Goal: Check status: Check status

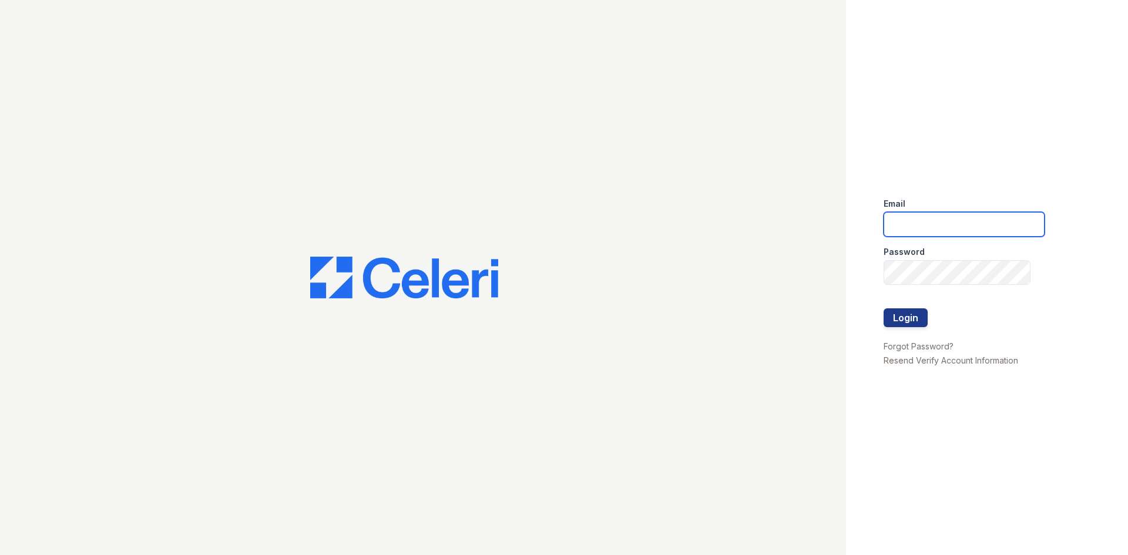
drag, startPoint x: 911, startPoint y: 222, endPoint x: 923, endPoint y: 221, distance: 11.8
click at [911, 222] on input "email" at bounding box center [964, 224] width 161 height 25
type input "arrivenorthshore@trinity-pm.com"
click at [912, 318] on button "Login" at bounding box center [906, 317] width 44 height 19
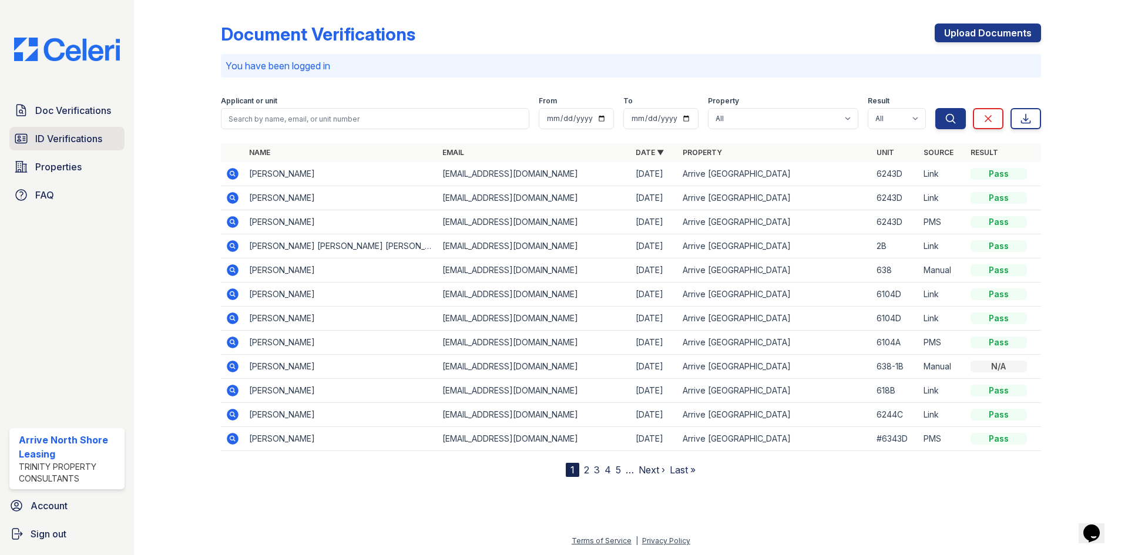
click at [102, 139] on span "ID Verifications" at bounding box center [68, 139] width 67 height 14
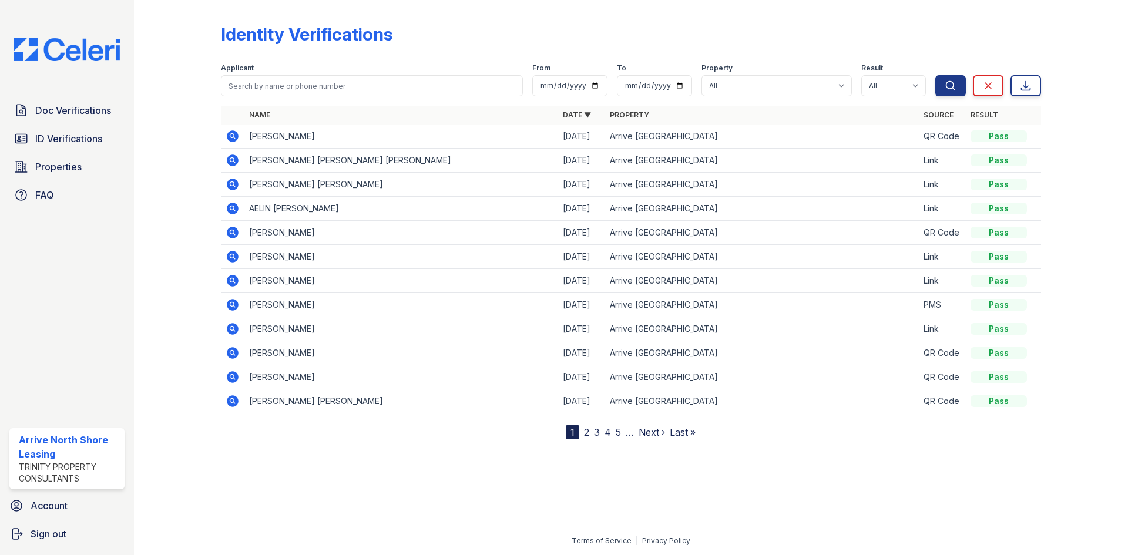
click at [587, 437] on link "2" at bounding box center [586, 433] width 5 height 12
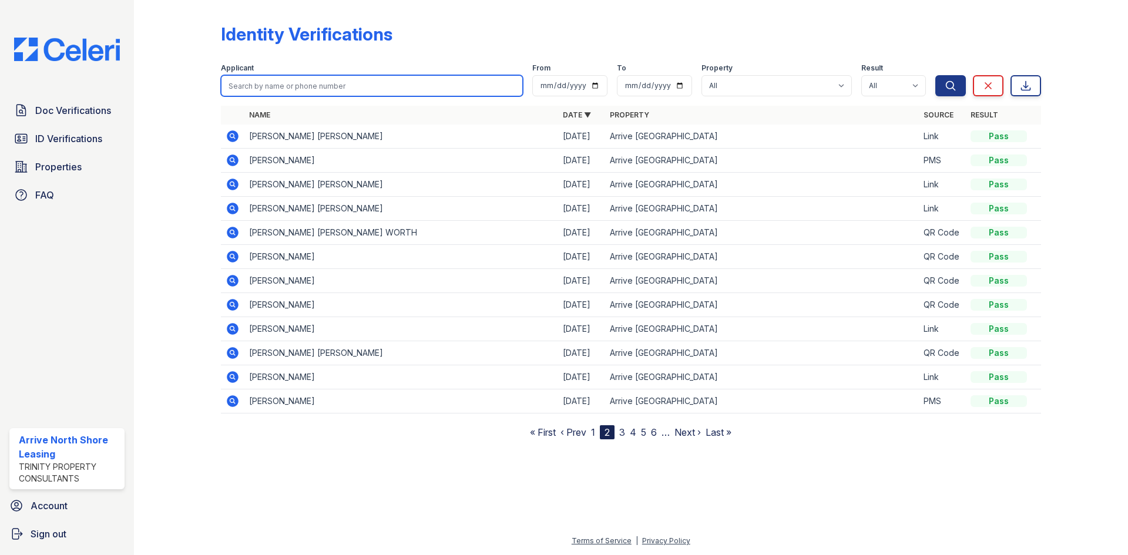
click at [366, 86] on input "search" at bounding box center [372, 85] width 302 height 21
type input "carla"
click at [935, 75] on button "Search" at bounding box center [950, 85] width 31 height 21
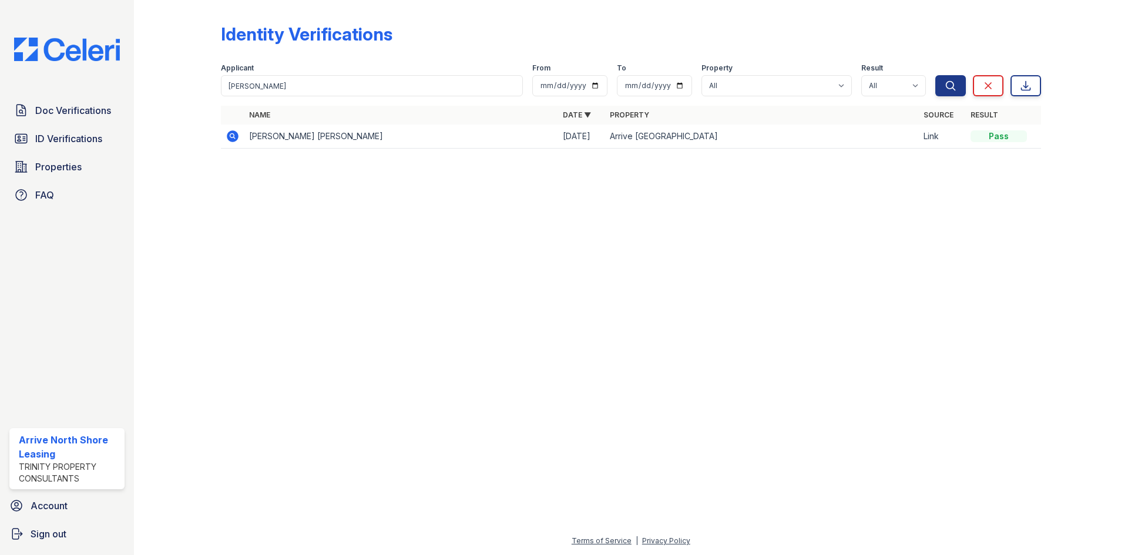
click at [233, 135] on icon at bounding box center [231, 135] width 3 height 3
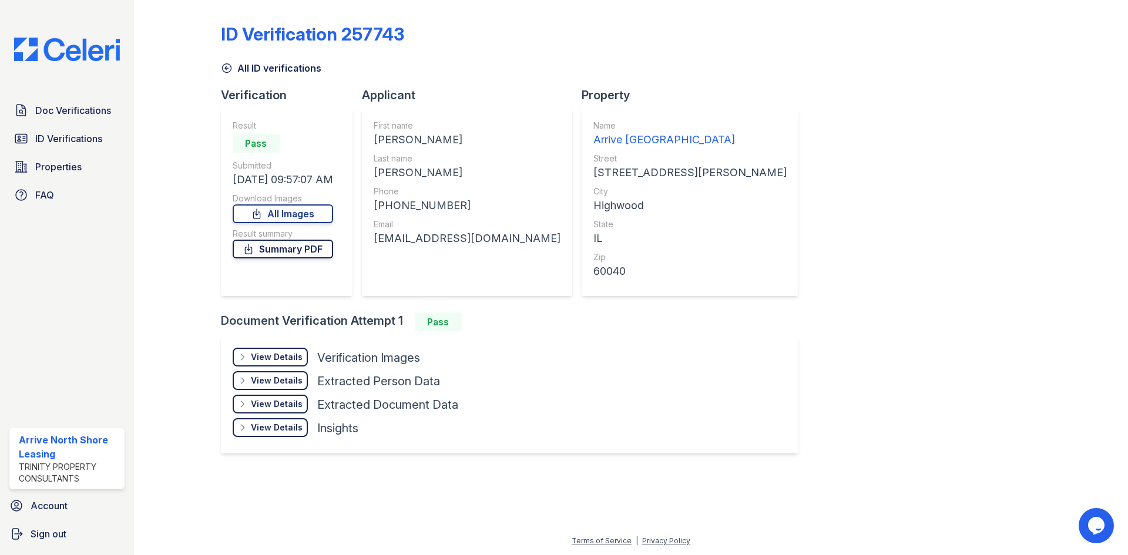
click at [280, 248] on link "Summary PDF" at bounding box center [283, 249] width 100 height 19
